Goal: Task Accomplishment & Management: Manage account settings

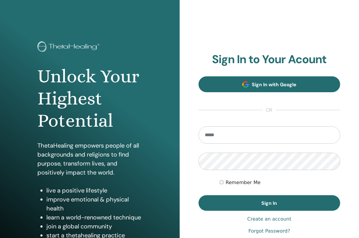
click at [256, 82] on span "Sign In with Google" at bounding box center [274, 84] width 45 height 6
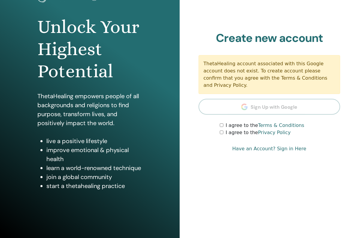
scroll to position [49, 0]
click at [221, 113] on section "Create new account ThetaHealing account associated with this Google account doe…" at bounding box center [269, 83] width 142 height 105
click at [221, 132] on div "I agree to the Privacy Policy" at bounding box center [280, 132] width 120 height 7
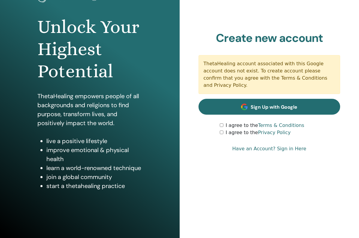
click at [238, 109] on link "Sign Up with Google" at bounding box center [269, 107] width 142 height 16
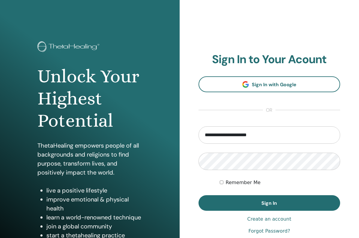
type input "**********"
click at [309, 180] on div "Remember Me" at bounding box center [280, 182] width 120 height 7
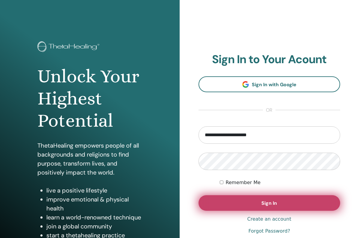
click at [284, 196] on button "Sign In" at bounding box center [269, 203] width 142 height 16
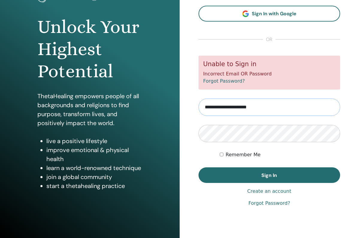
scroll to position [49, 0]
click at [262, 201] on link "Forgot Password?" at bounding box center [269, 203] width 42 height 7
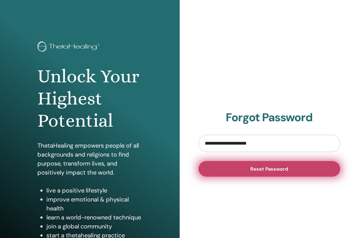
type input "**********"
click at [253, 174] on button "Reset Password" at bounding box center [269, 169] width 142 height 16
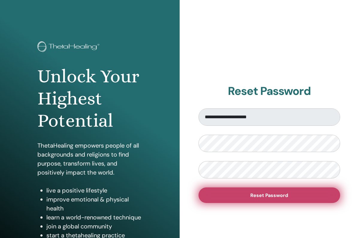
click at [230, 197] on button "Reset Password" at bounding box center [269, 195] width 142 height 16
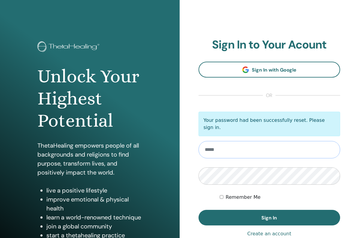
type input "**********"
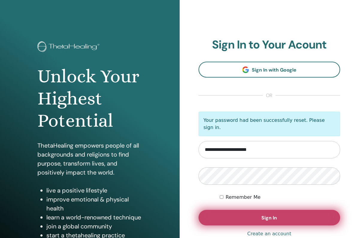
click at [228, 211] on button "Sign In" at bounding box center [269, 218] width 142 height 16
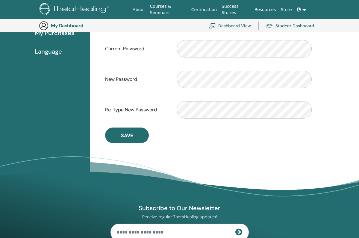
scroll to position [146, 0]
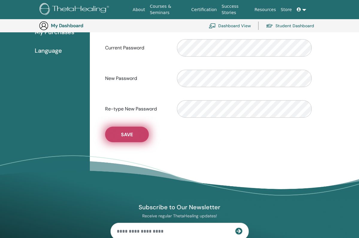
click at [134, 132] on button "Save" at bounding box center [127, 135] width 44 height 16
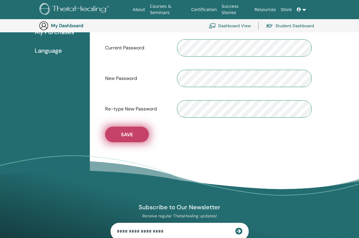
click at [131, 140] on button "Save" at bounding box center [127, 135] width 44 height 16
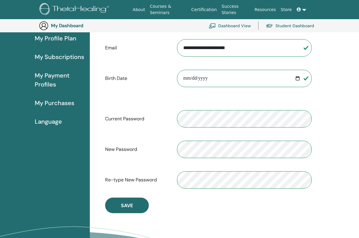
scroll to position [76, 0]
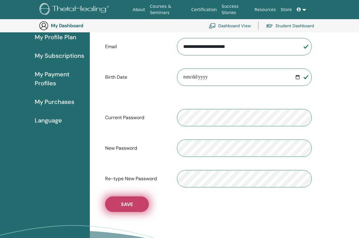
click at [136, 207] on button "Save" at bounding box center [127, 204] width 44 height 16
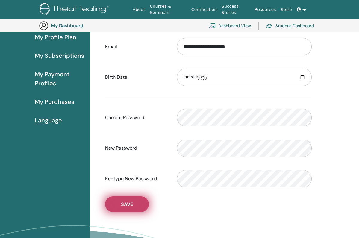
click at [136, 207] on button "Save" at bounding box center [127, 204] width 44 height 16
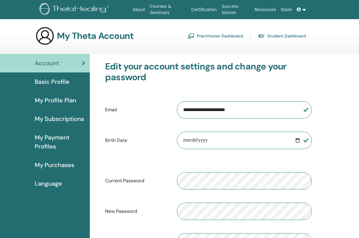
scroll to position [0, 0]
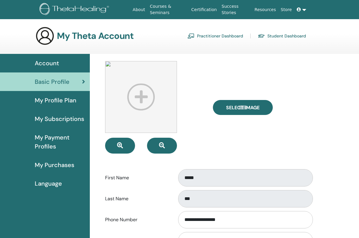
click at [301, 11] on span at bounding box center [299, 9] width 5 height 5
